Goal: Information Seeking & Learning: Compare options

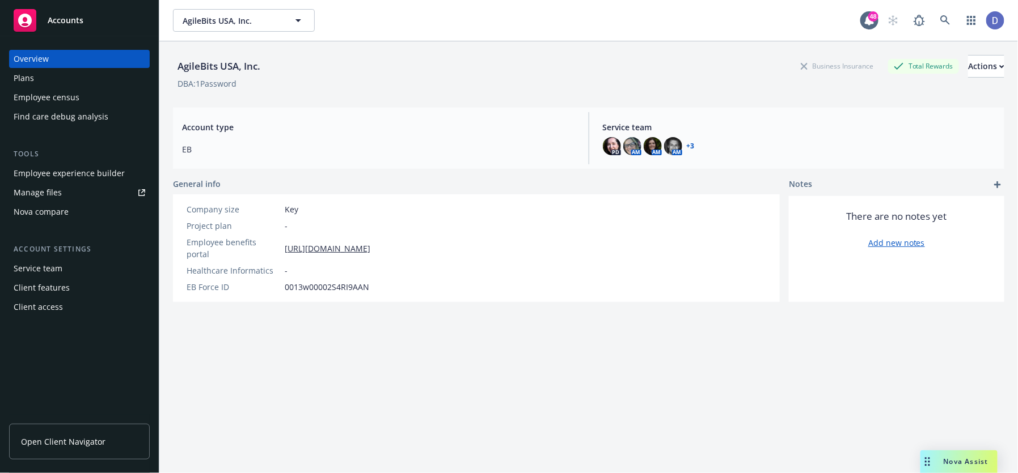
click at [114, 219] on div "Nova compare" at bounding box center [80, 212] width 132 height 18
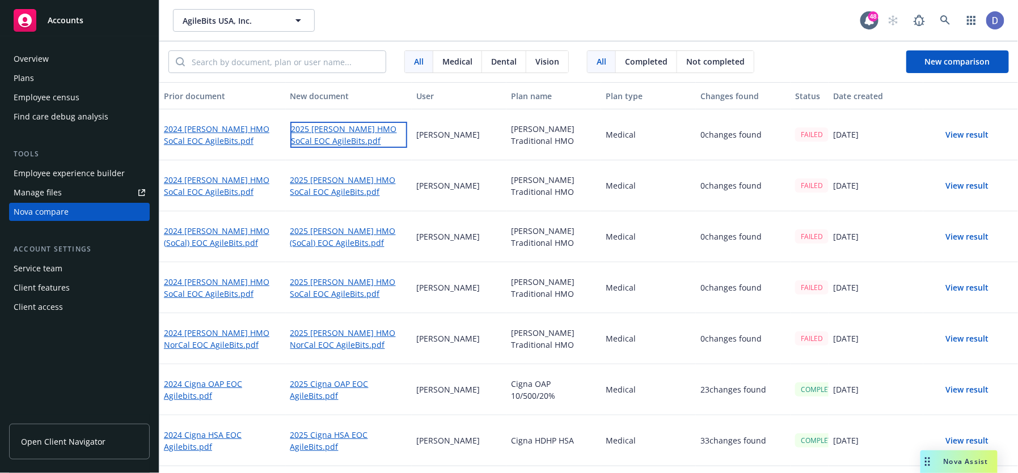
click at [371, 129] on link "2025 [PERSON_NAME] HMO SoCal EOC AgileBits.pdf" at bounding box center [348, 135] width 117 height 26
